Goal: Find specific page/section: Find specific page/section

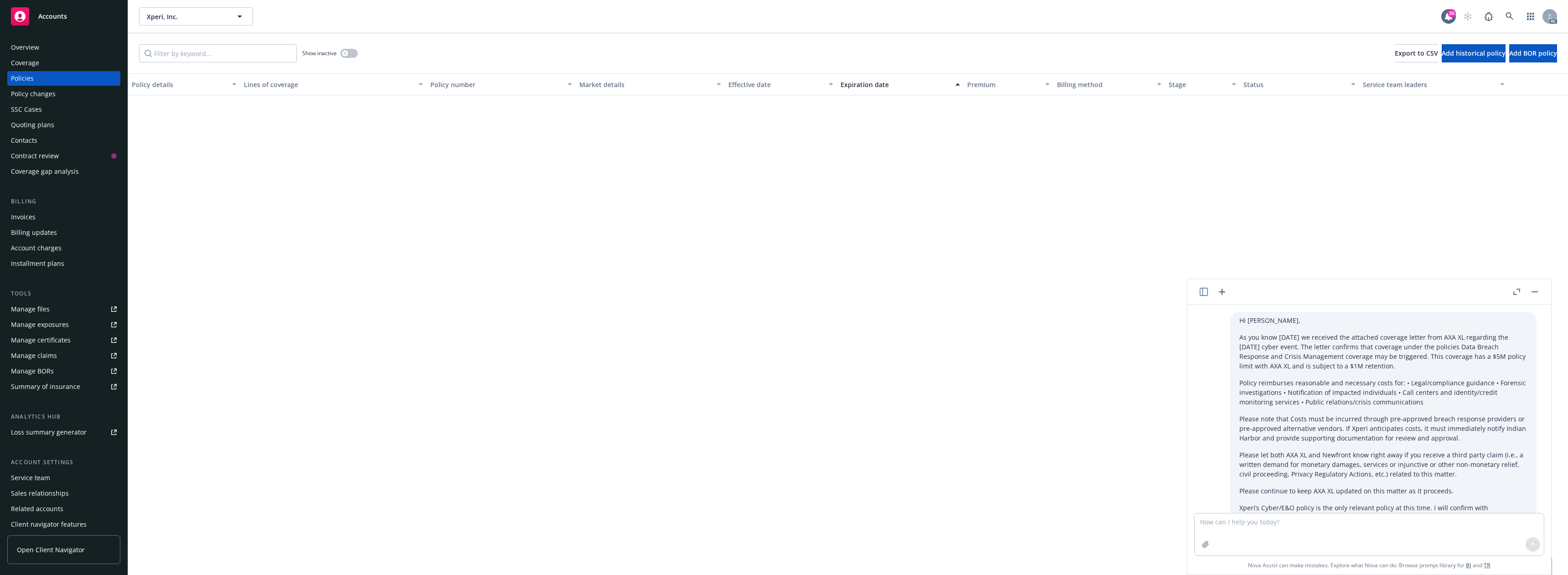
scroll to position [715, 0]
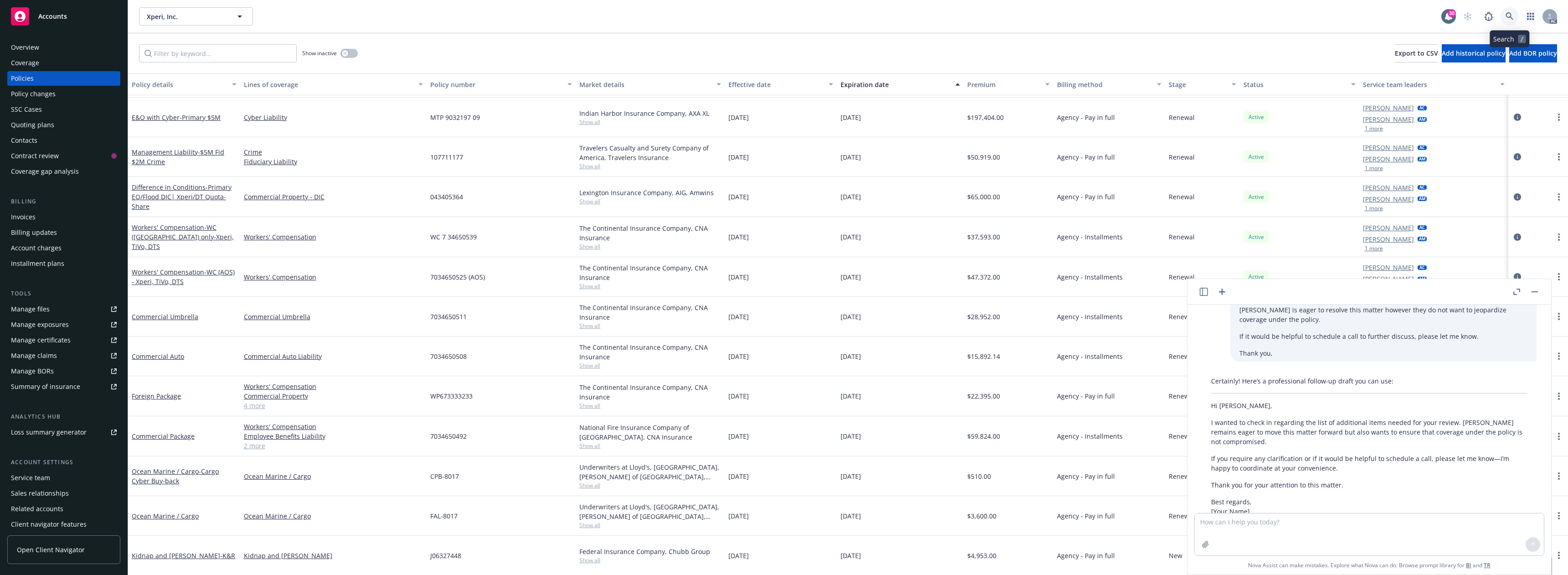
click at [1509, 15] on icon at bounding box center [1510, 16] width 8 height 8
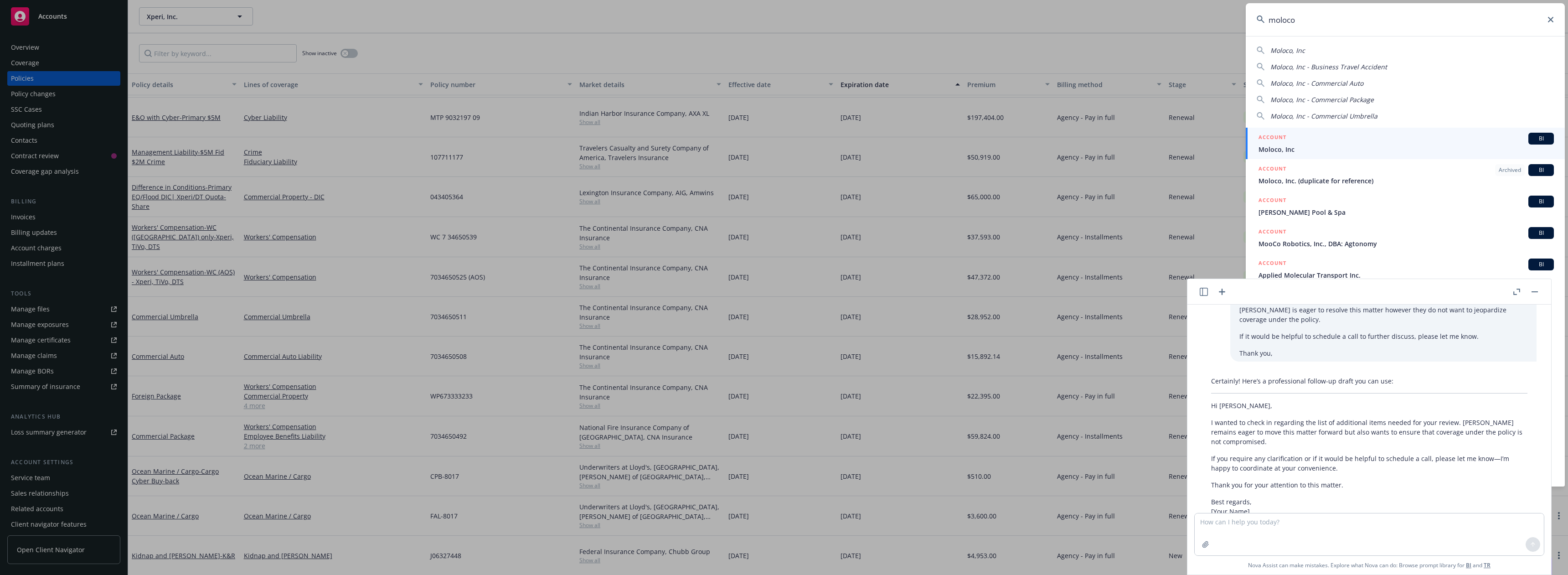
type input "moloco"
click at [1310, 141] on div "ACCOUNT BI" at bounding box center [1407, 138] width 296 height 12
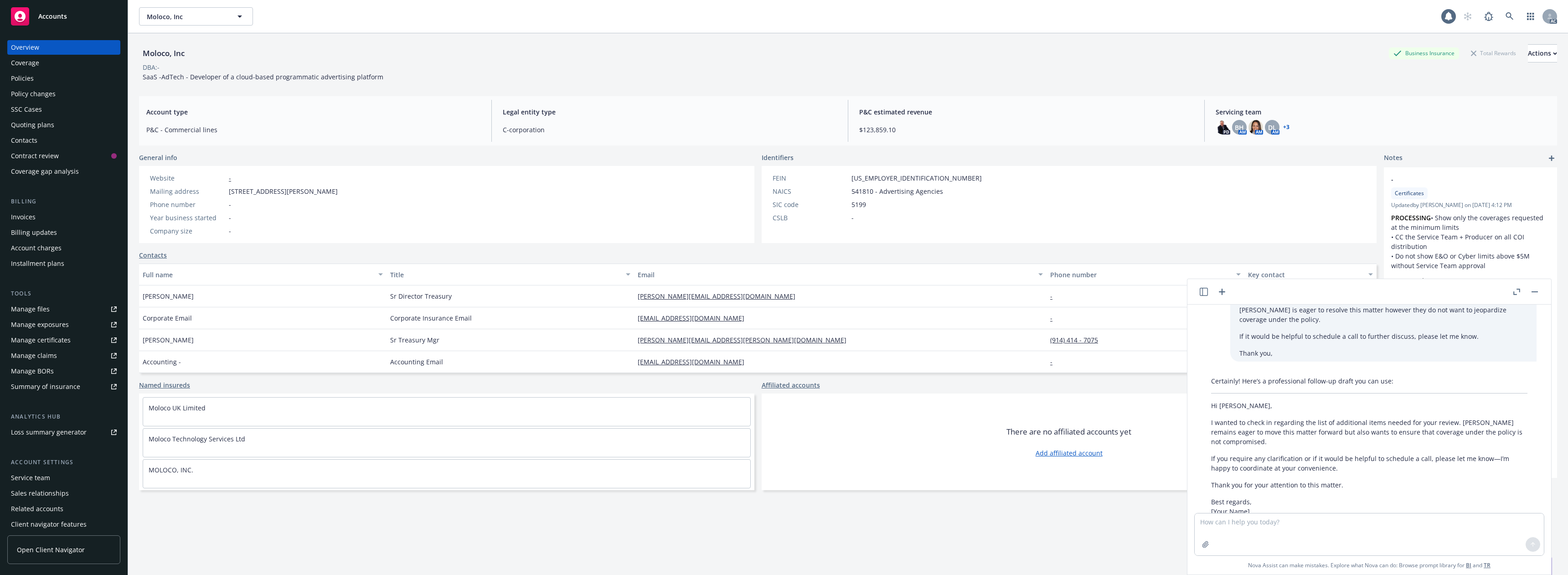
click at [36, 76] on div "Policies" at bounding box center [64, 78] width 106 height 15
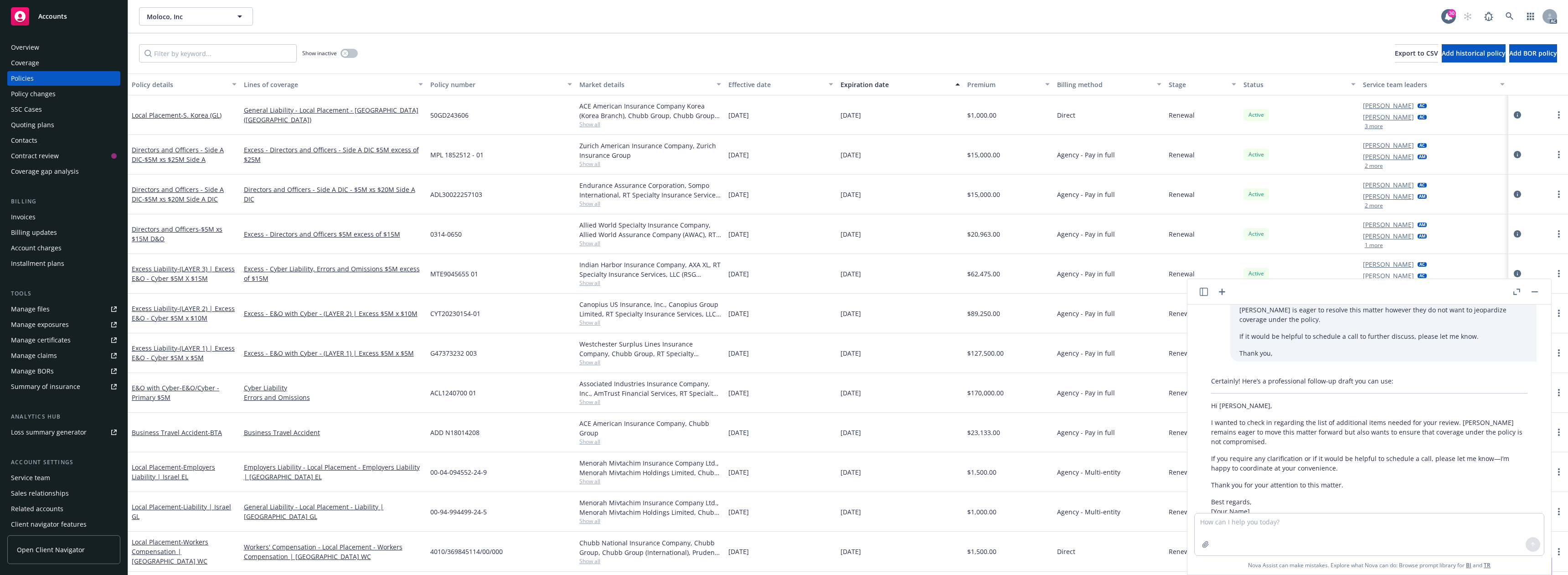
click at [1074, 17] on div "Moloco, Inc Moloco, Inc" at bounding box center [790, 16] width 1302 height 19
